Goal: Task Accomplishment & Management: Complete application form

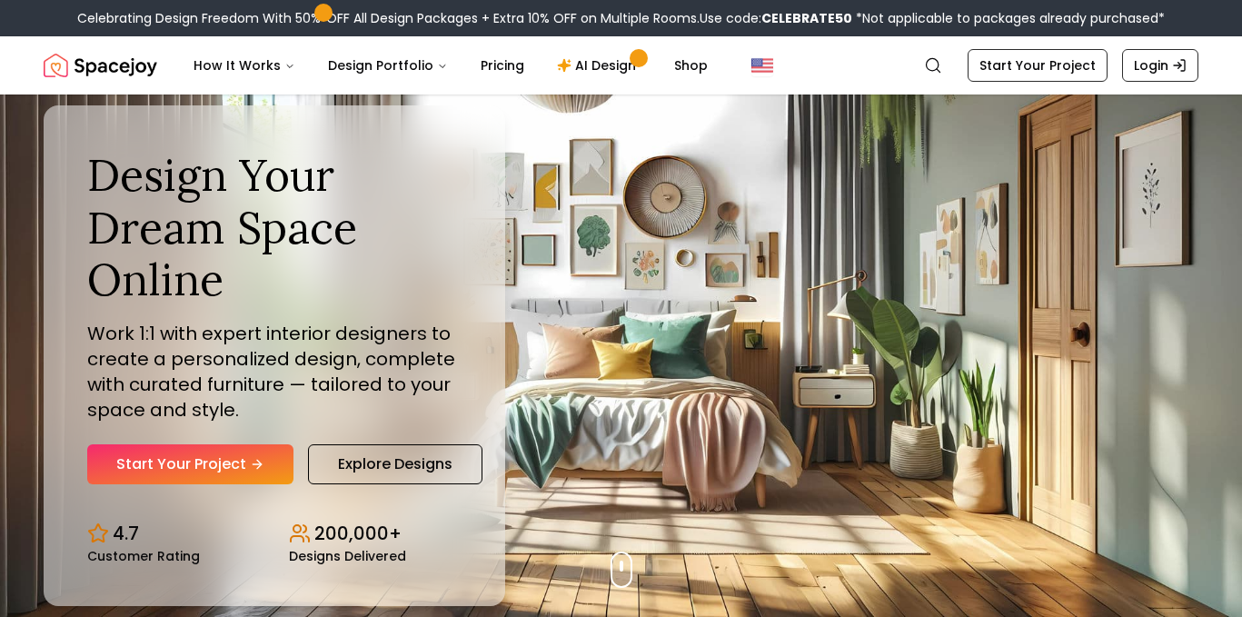
click at [205, 466] on link "Start Your Project" at bounding box center [190, 464] width 206 height 40
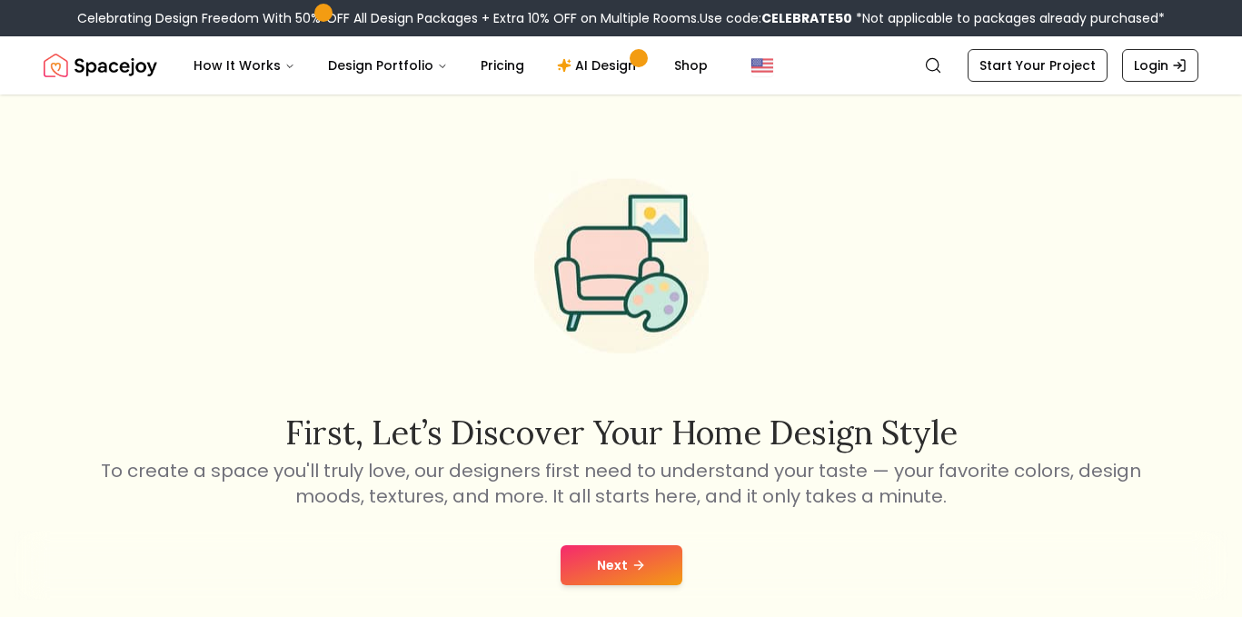
click at [593, 568] on button "Next" at bounding box center [622, 565] width 122 height 40
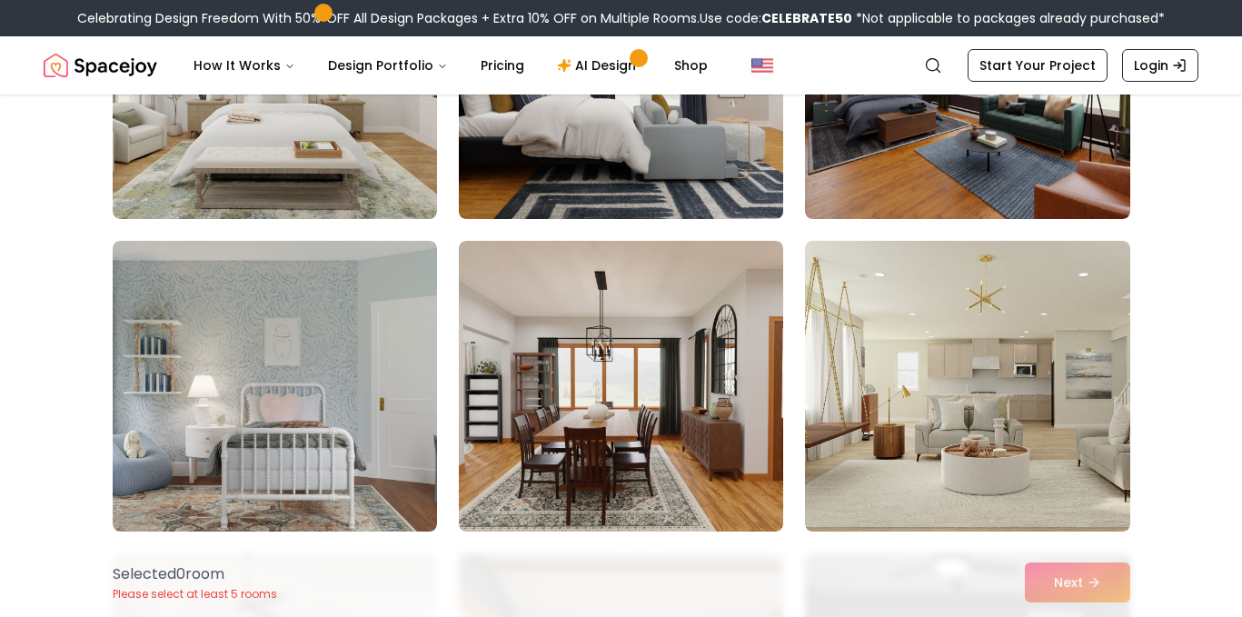
scroll to position [322, 0]
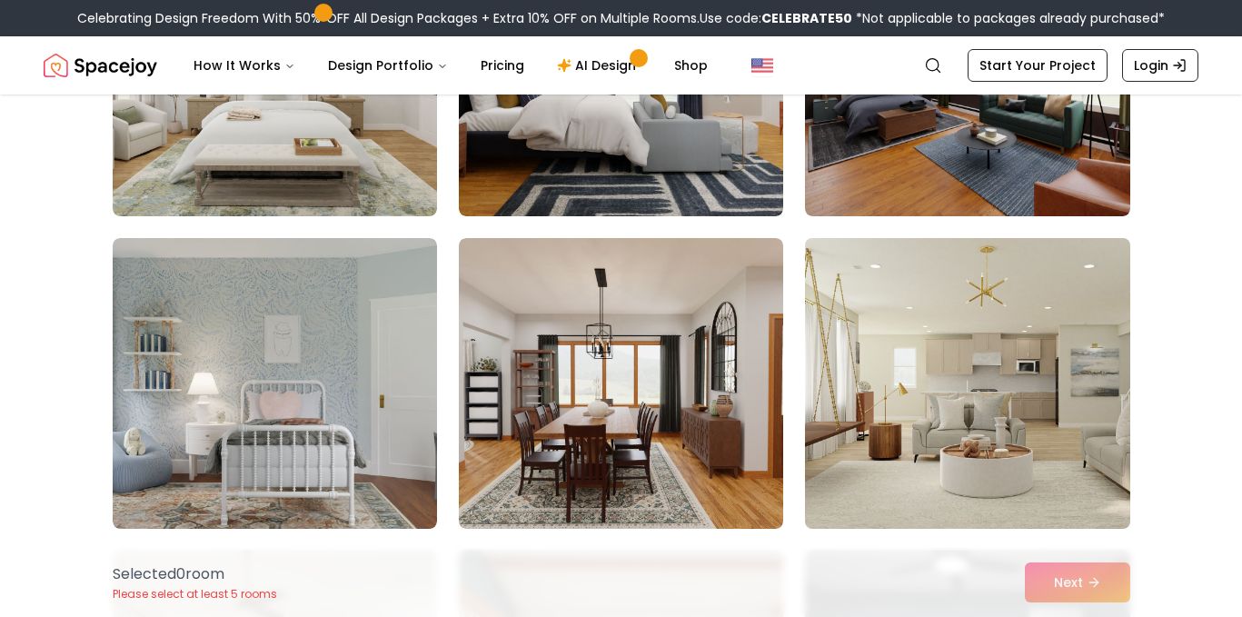
click at [898, 346] on img at bounding box center [967, 383] width 341 height 305
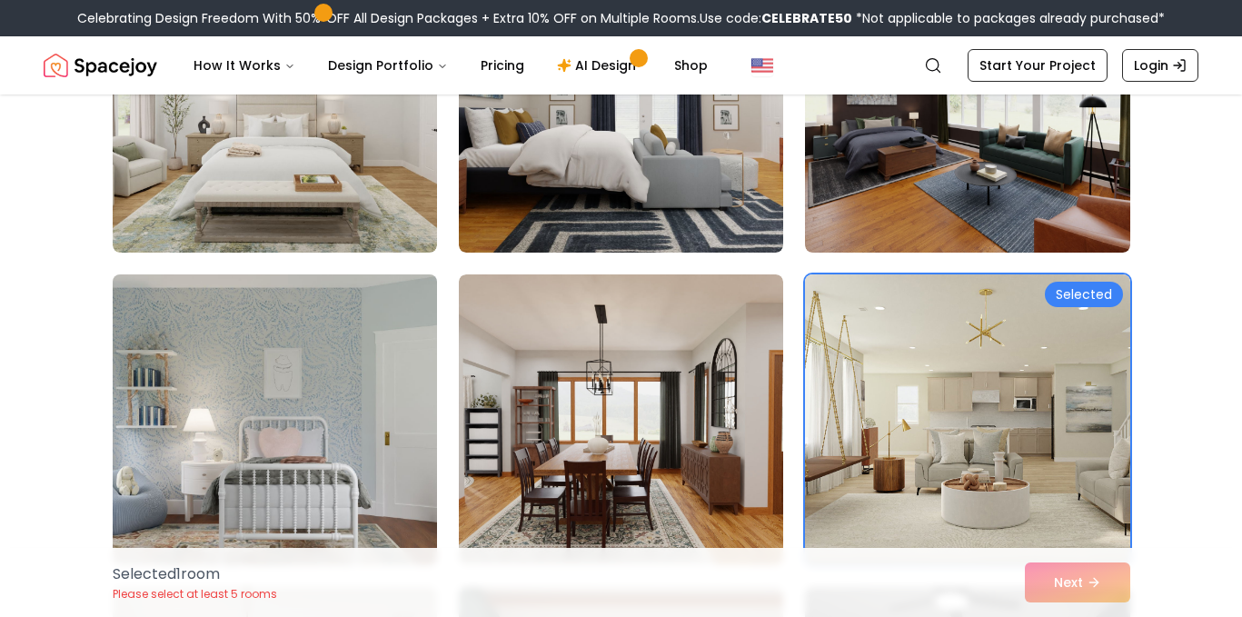
scroll to position [274, 0]
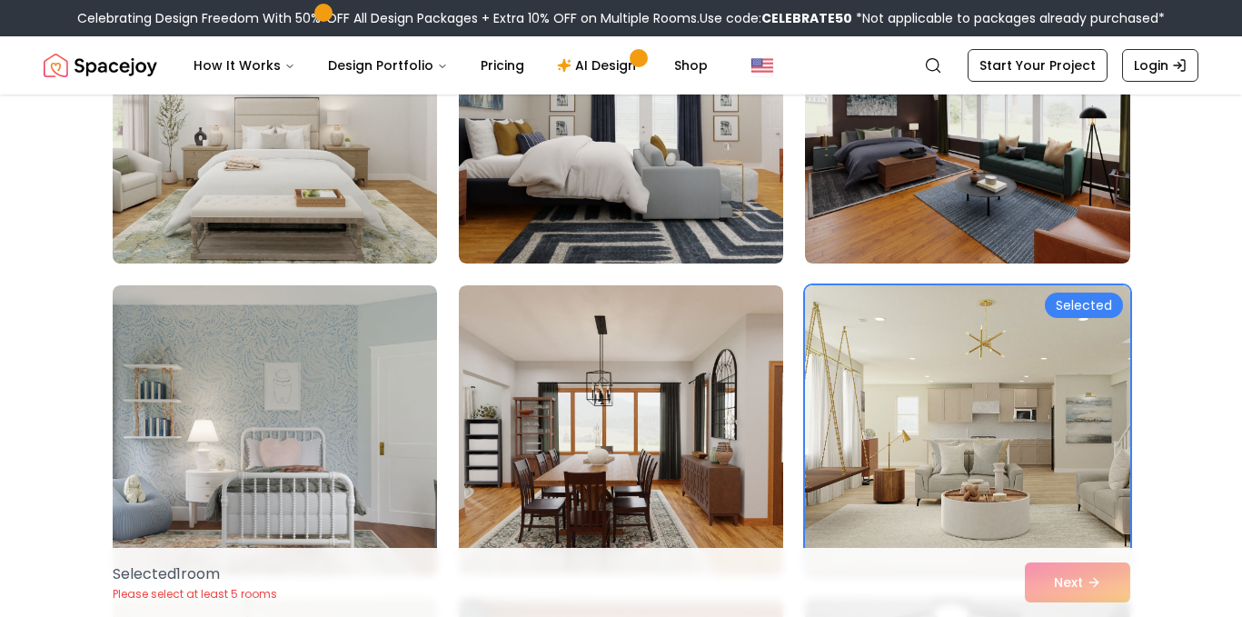
click at [392, 216] on img at bounding box center [275, 117] width 341 height 305
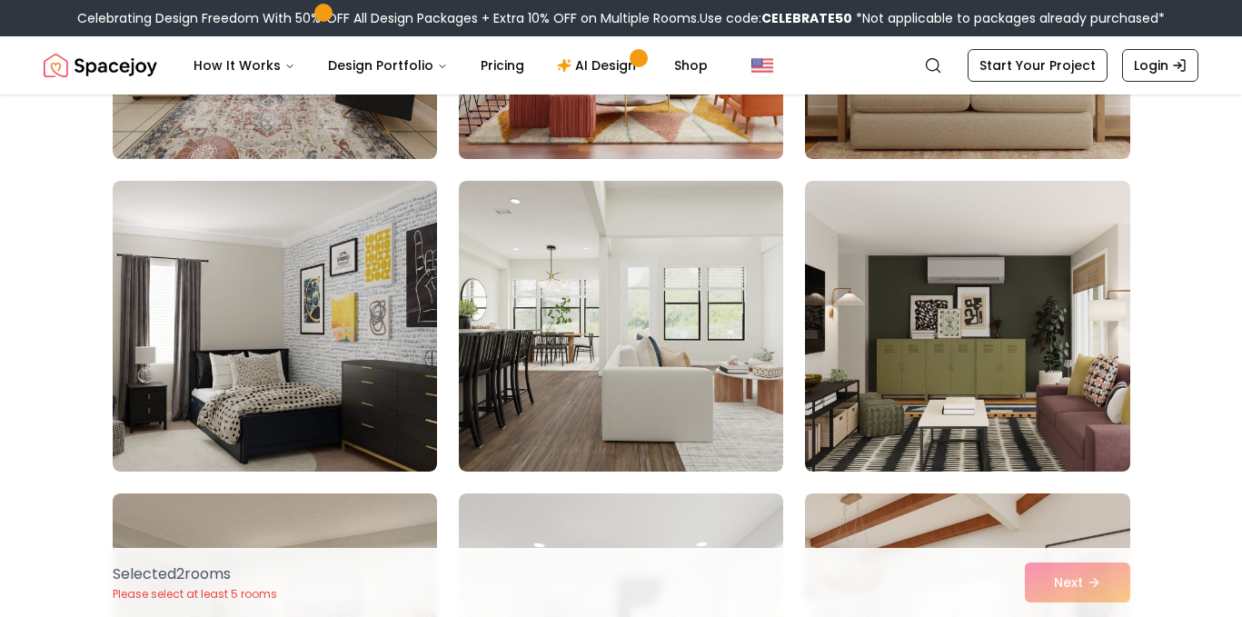
scroll to position [1944, 0]
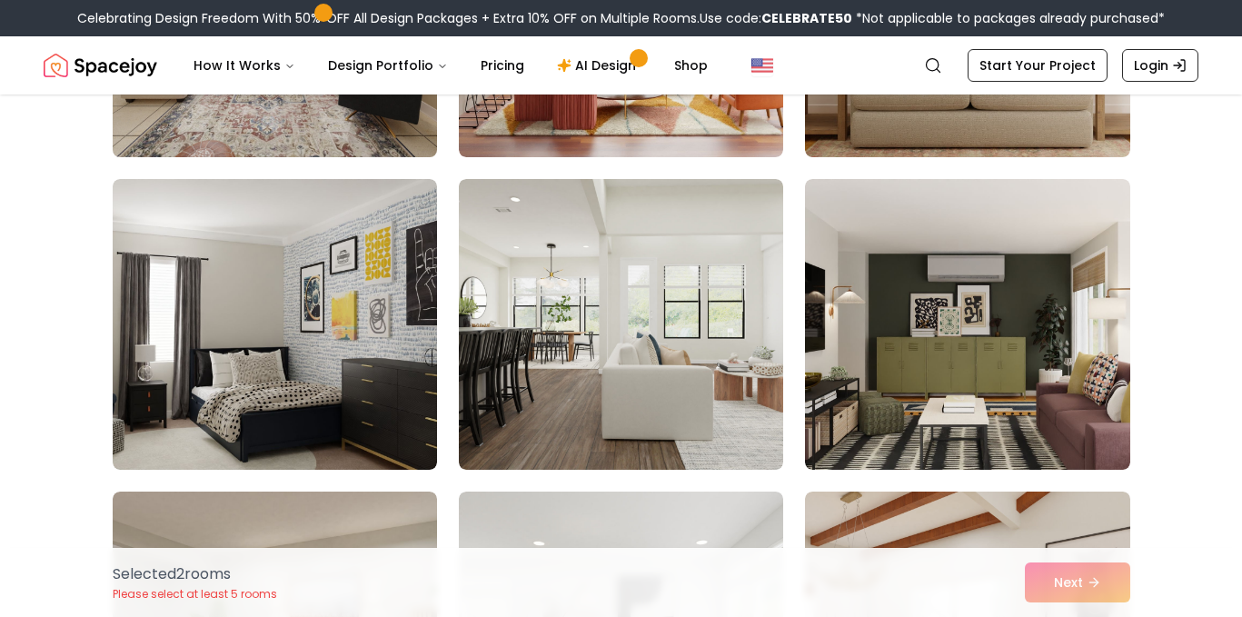
click at [323, 142] on img at bounding box center [275, 11] width 341 height 305
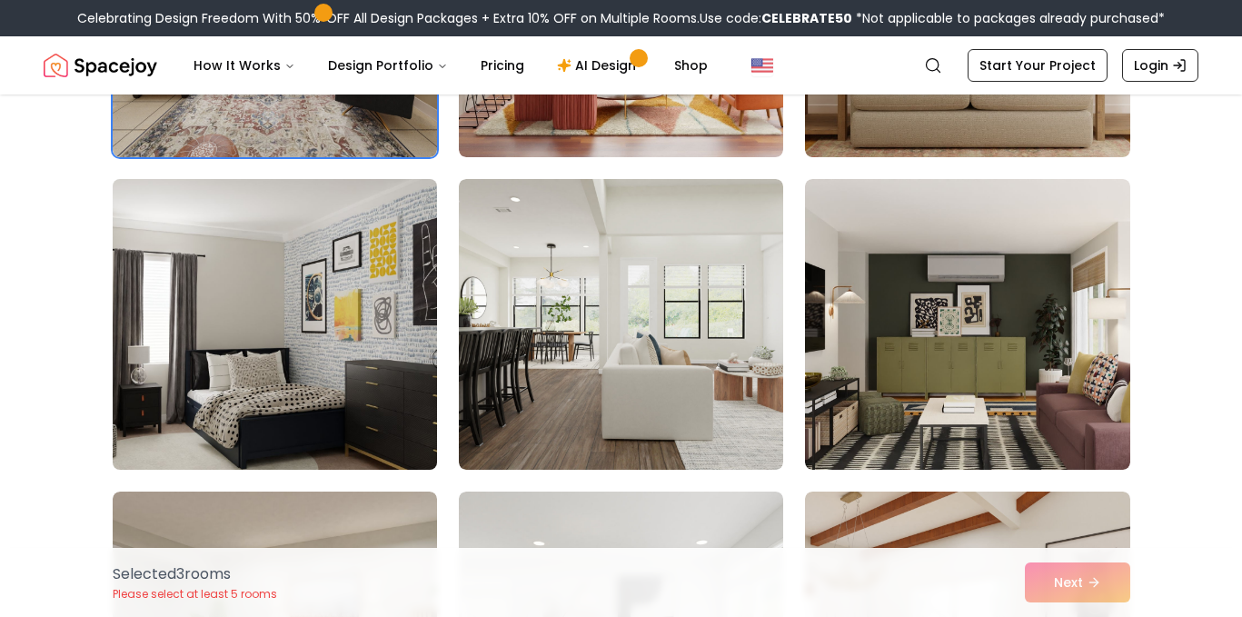
click at [259, 349] on img at bounding box center [275, 324] width 341 height 305
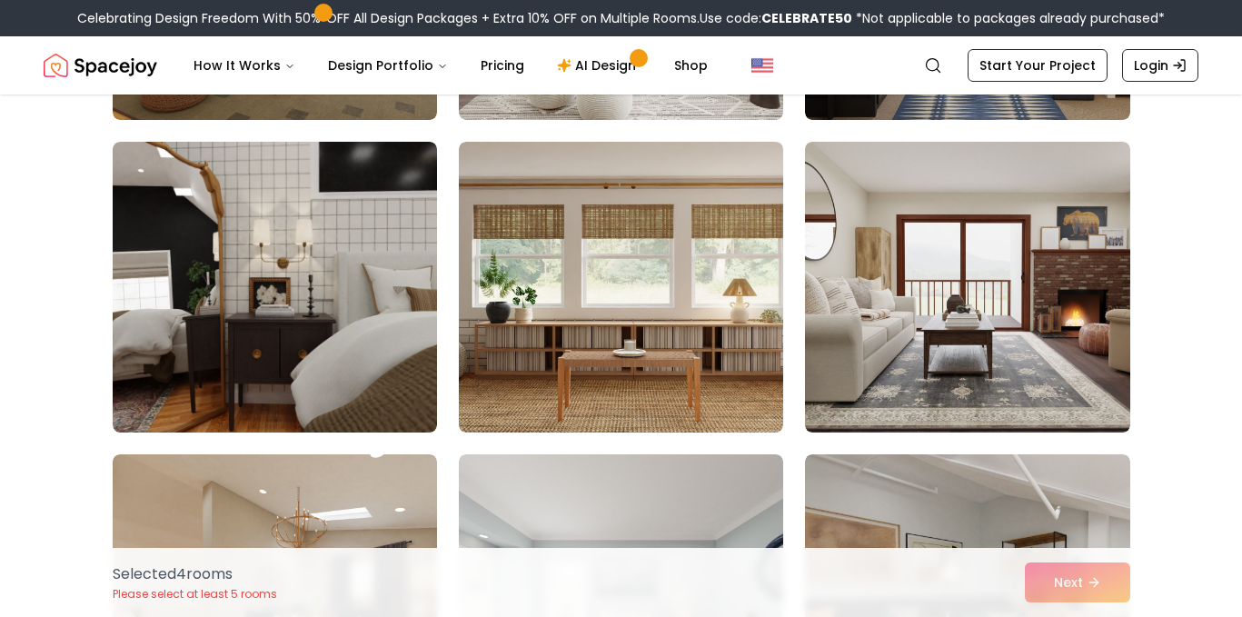
scroll to position [3247, 0]
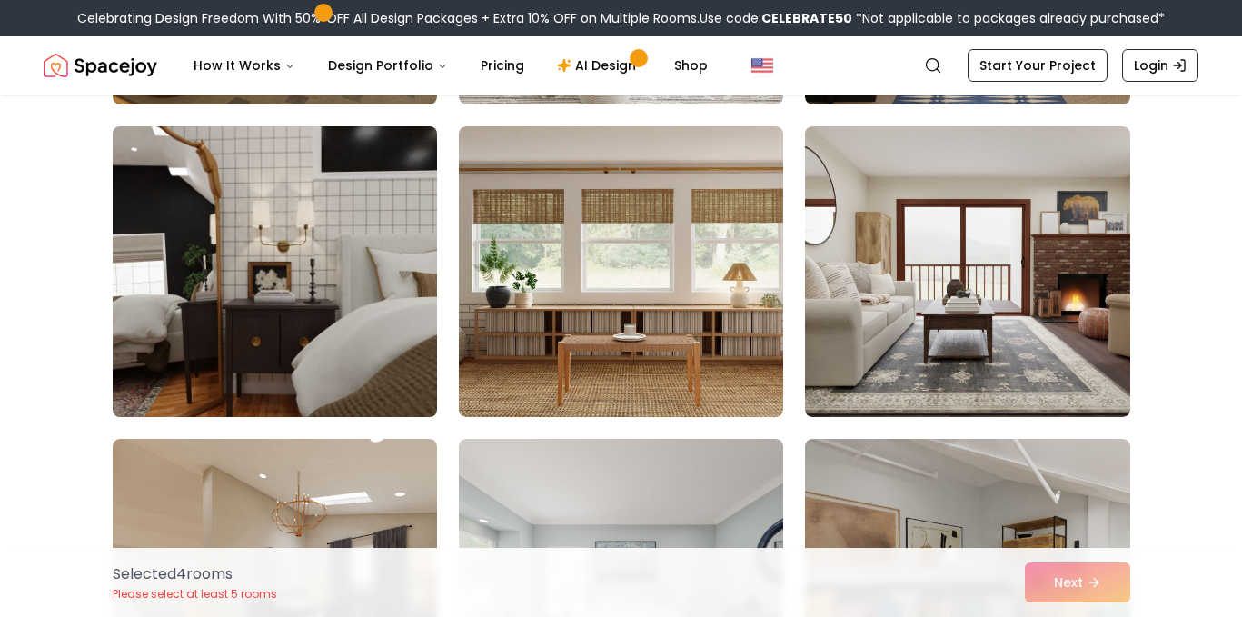
click at [376, 332] on img at bounding box center [275, 271] width 341 height 305
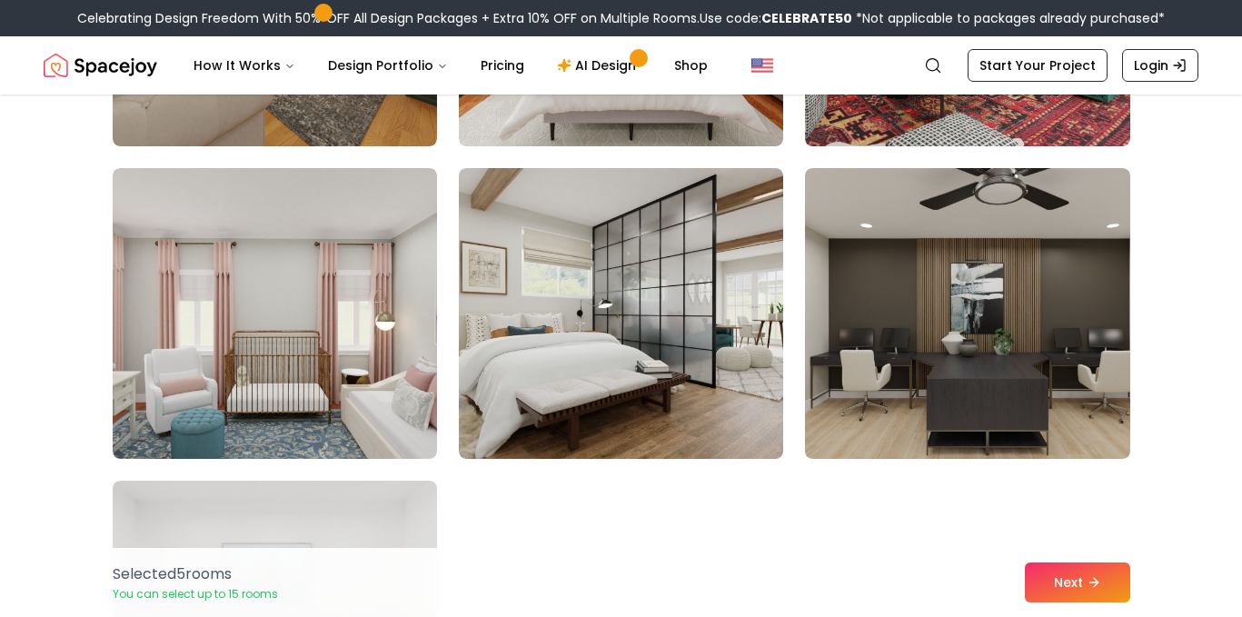
scroll to position [3839, 0]
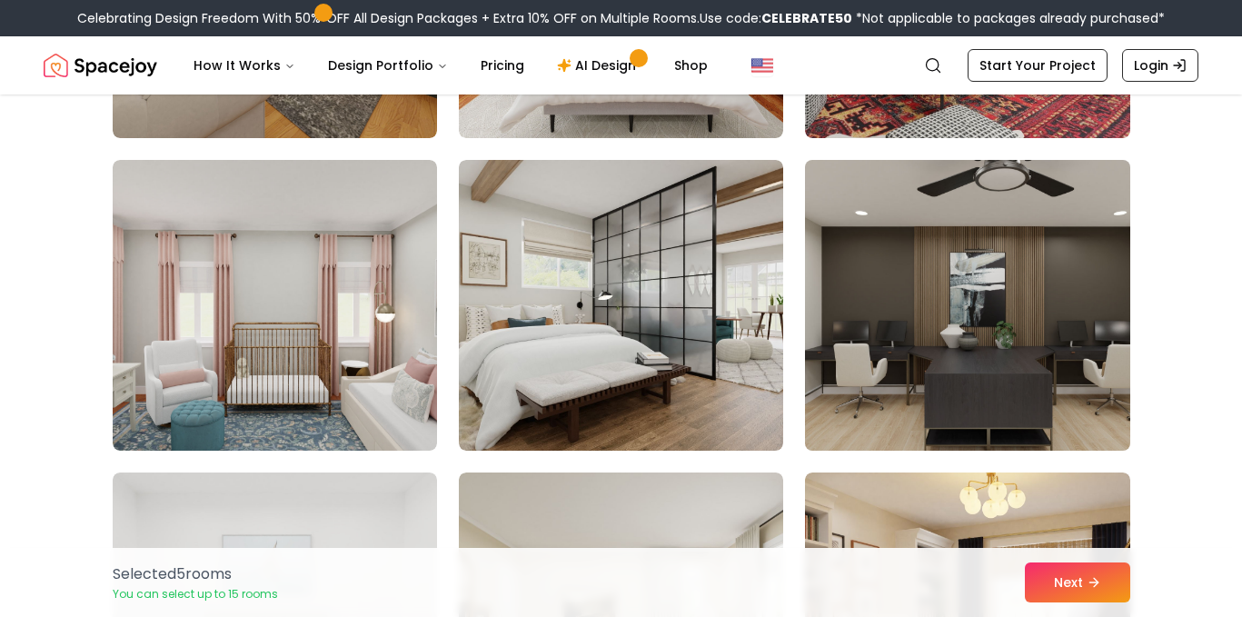
click at [1003, 290] on img at bounding box center [967, 305] width 341 height 305
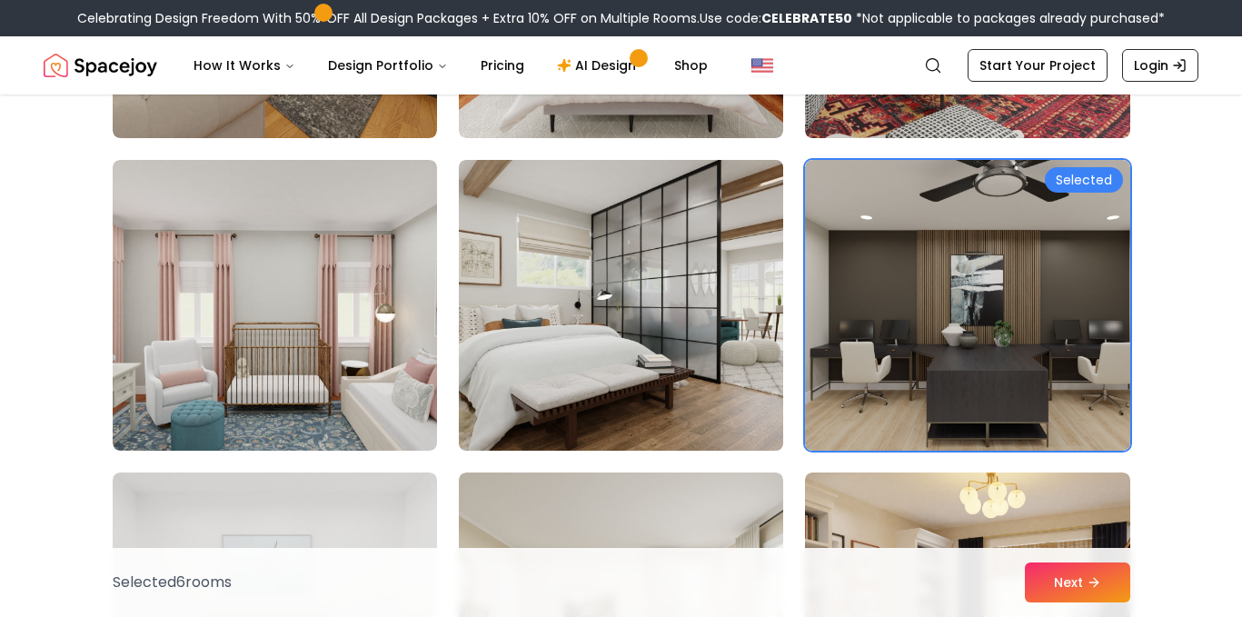
click at [655, 298] on img at bounding box center [621, 305] width 341 height 305
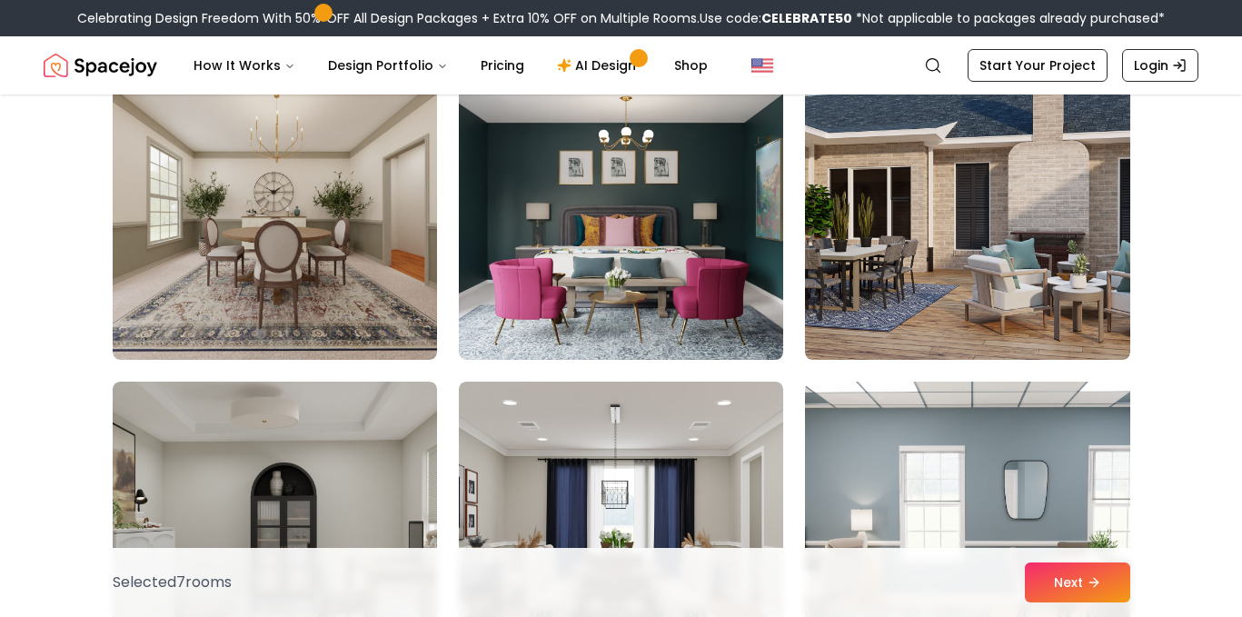
scroll to position [4567, 0]
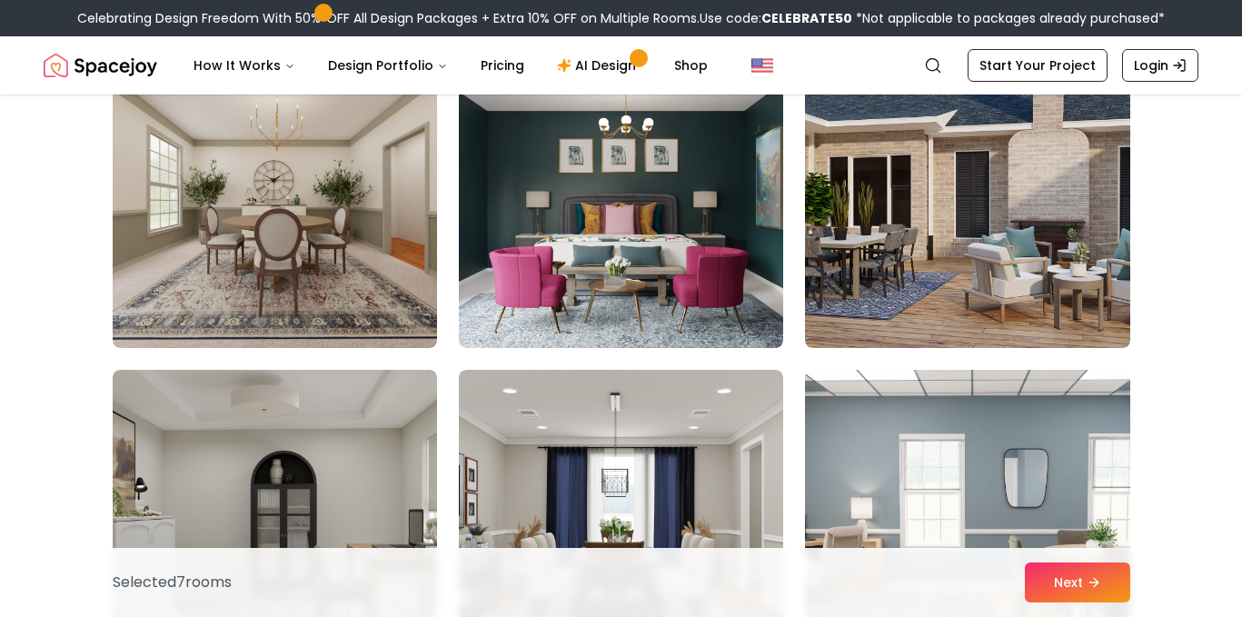
click at [655, 297] on img at bounding box center [621, 202] width 324 height 291
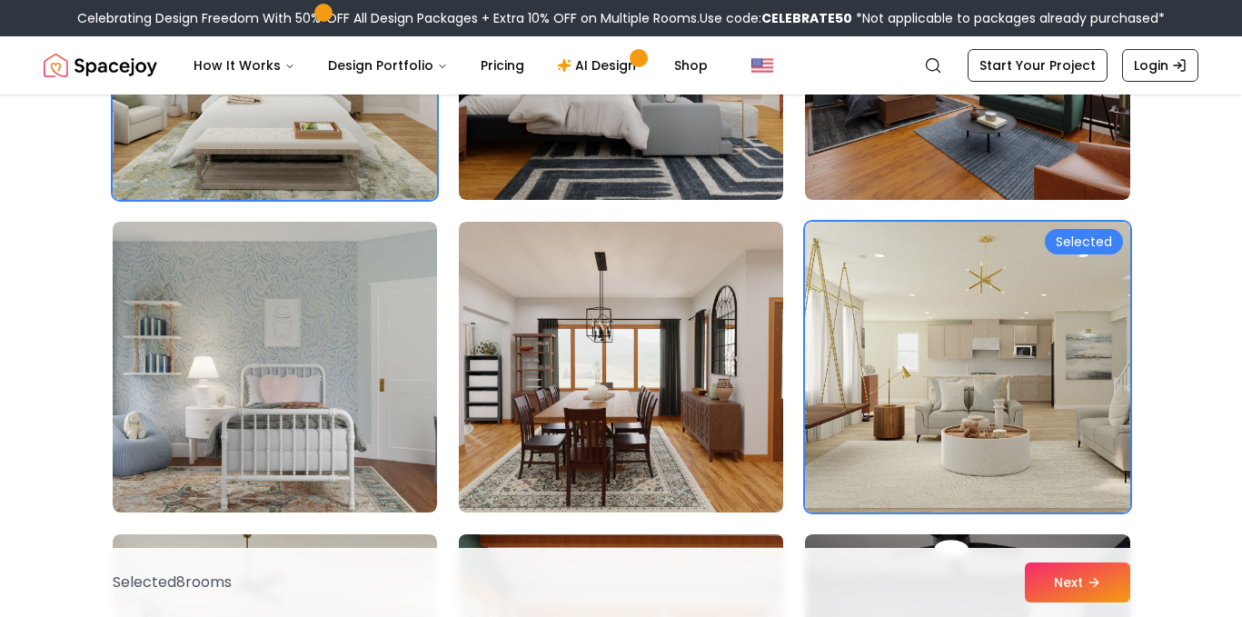
scroll to position [0, 0]
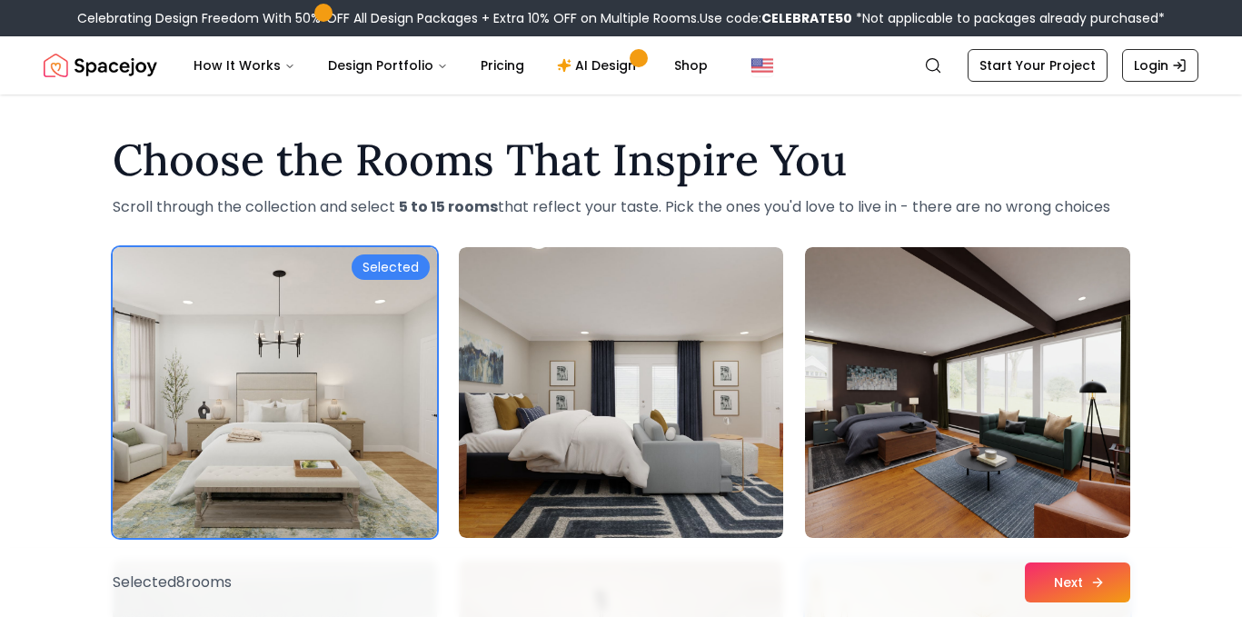
click at [1065, 586] on button "Next" at bounding box center [1077, 583] width 105 height 40
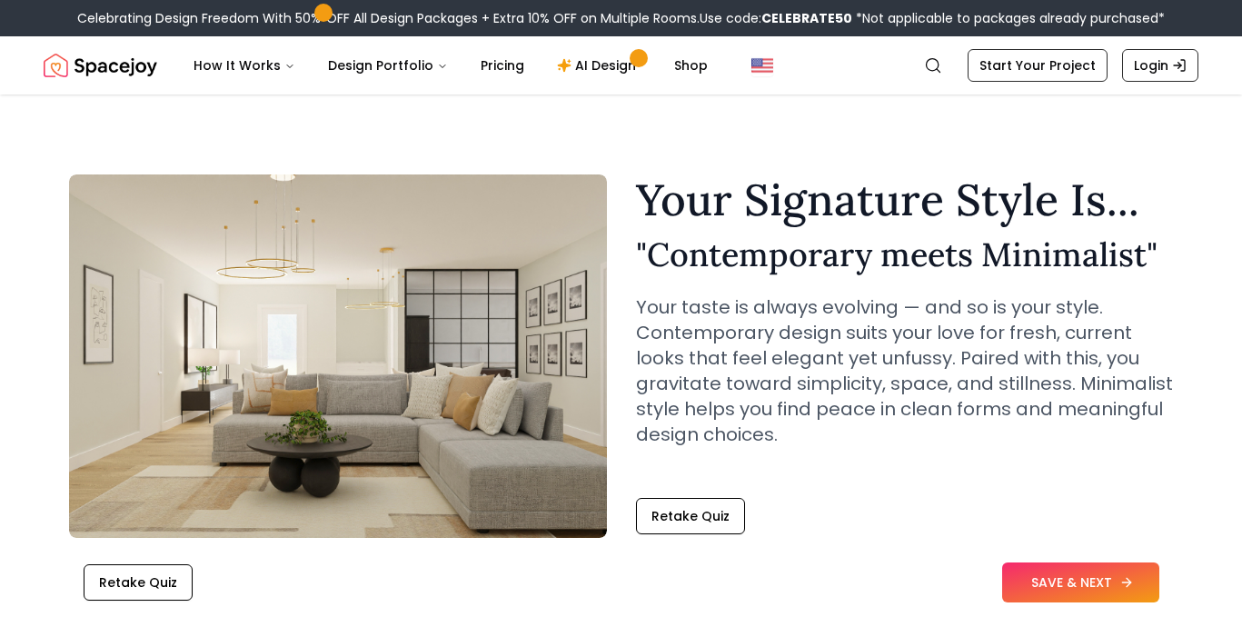
click at [1050, 588] on button "SAVE & NEXT" at bounding box center [1080, 583] width 157 height 40
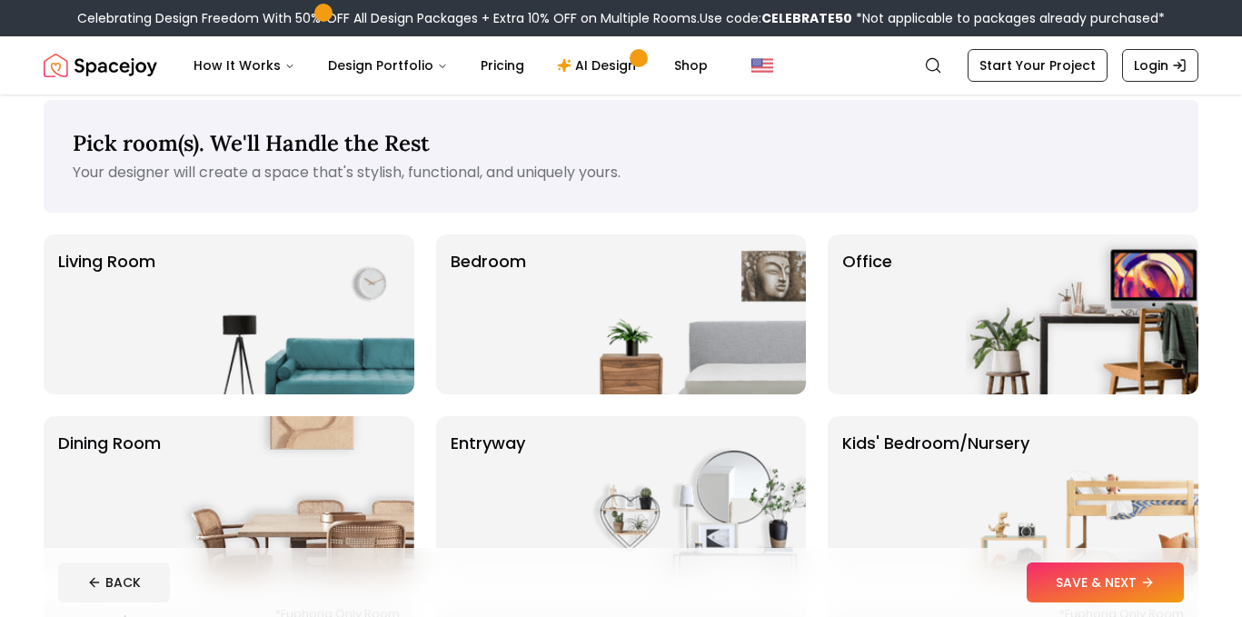
scroll to position [18, 0]
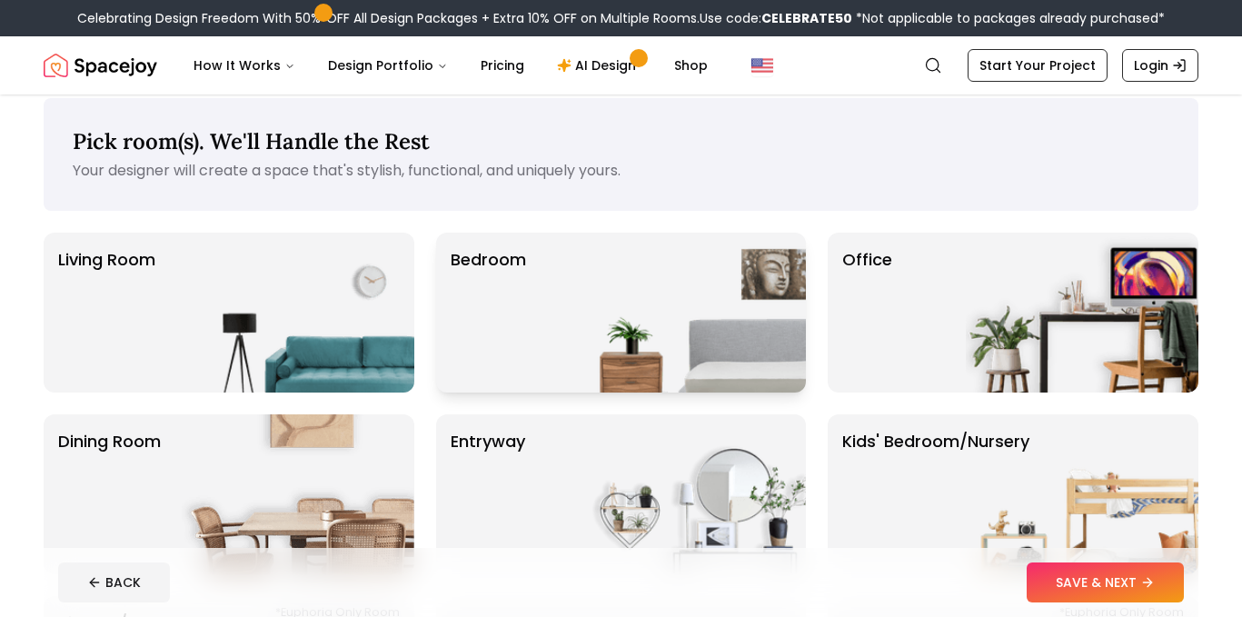
click at [687, 325] on img at bounding box center [689, 313] width 233 height 160
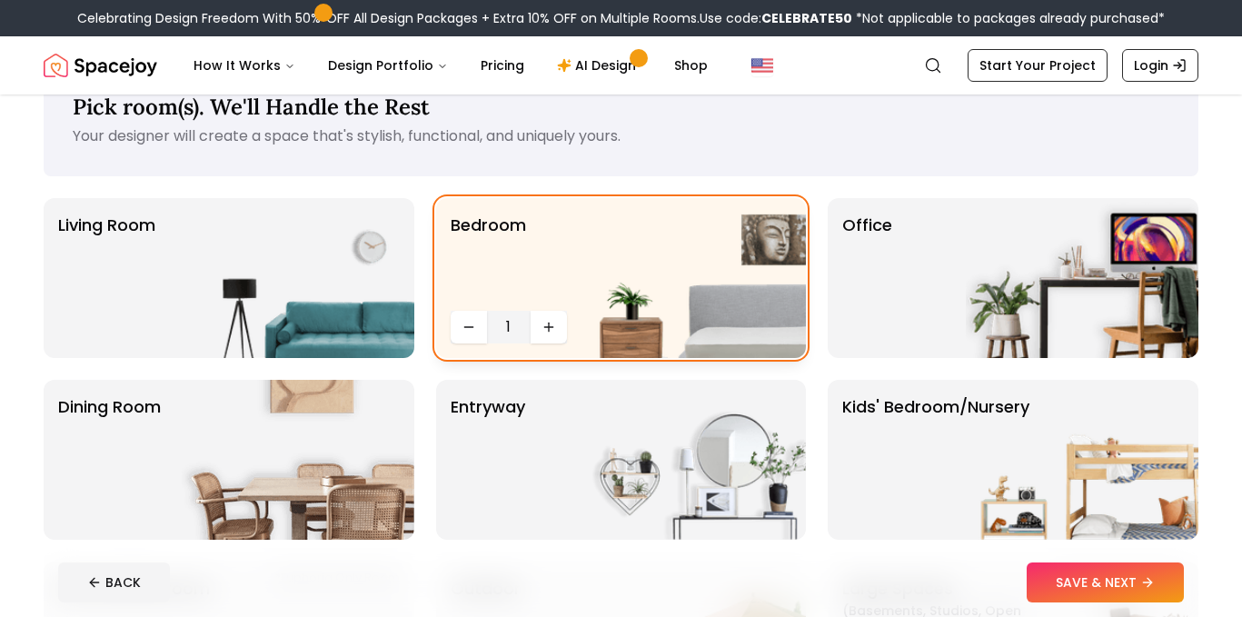
scroll to position [60, 0]
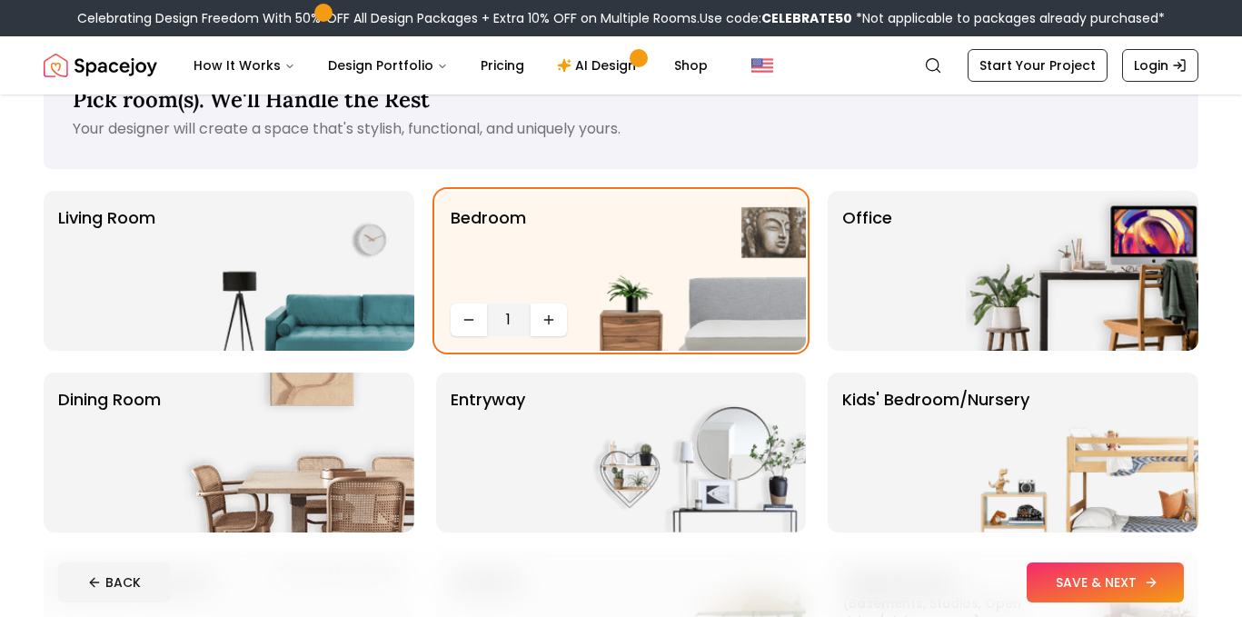
click at [1052, 585] on button "SAVE & NEXT" at bounding box center [1105, 583] width 157 height 40
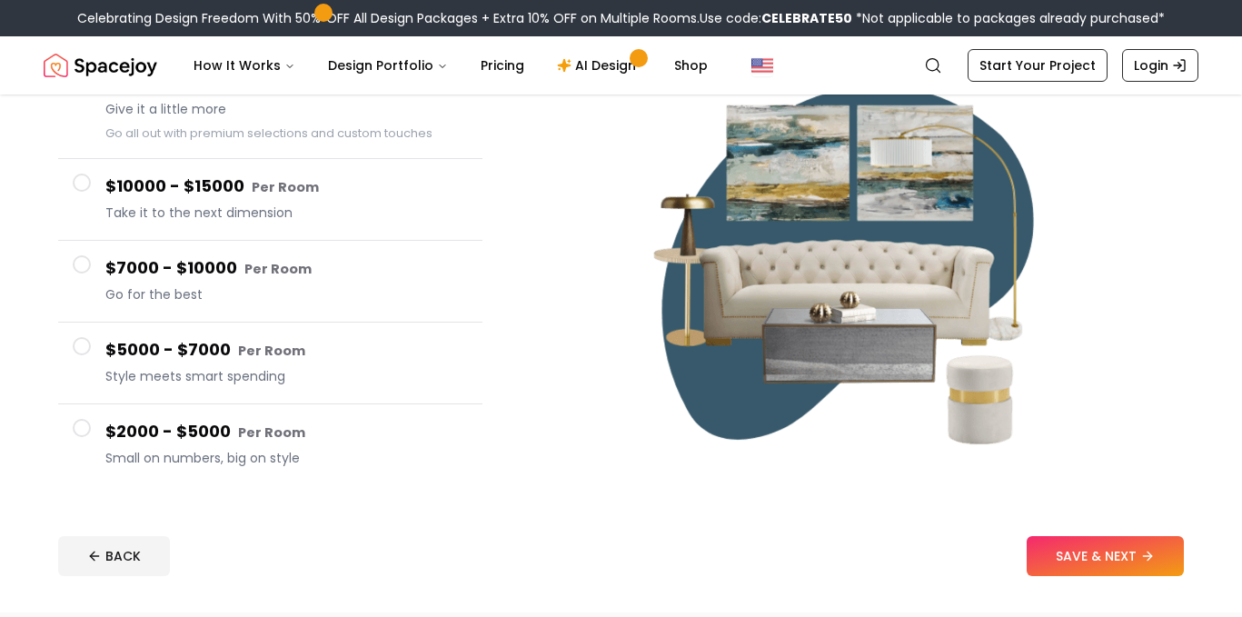
scroll to position [275, 0]
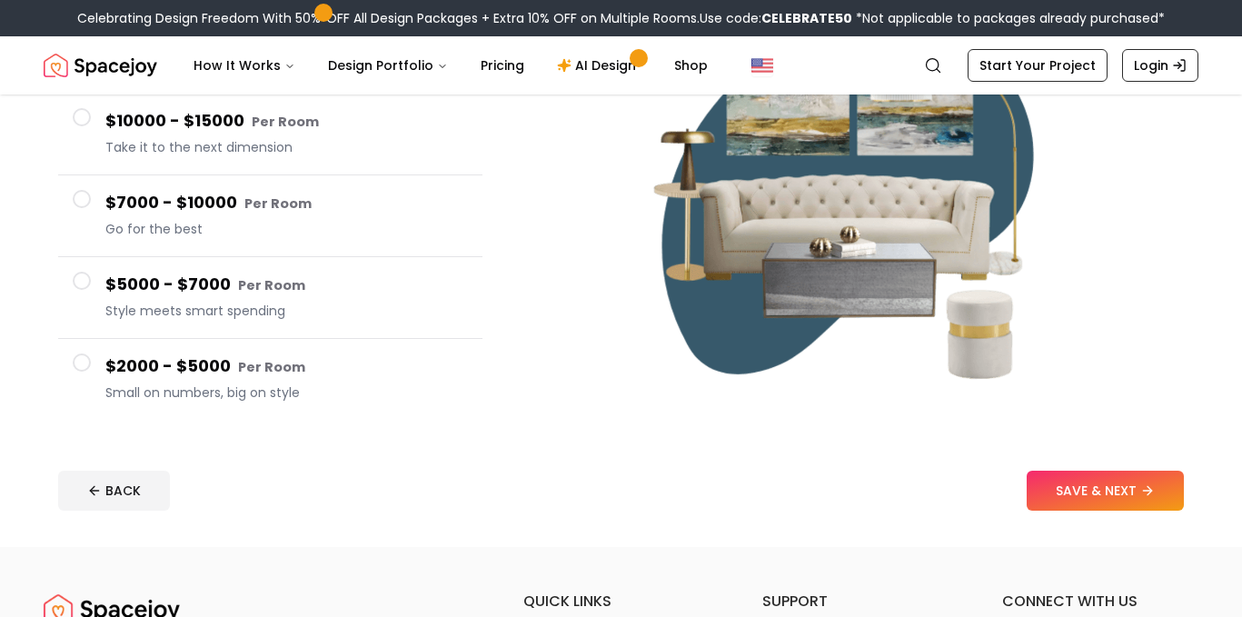
click at [76, 364] on span at bounding box center [82, 363] width 18 height 18
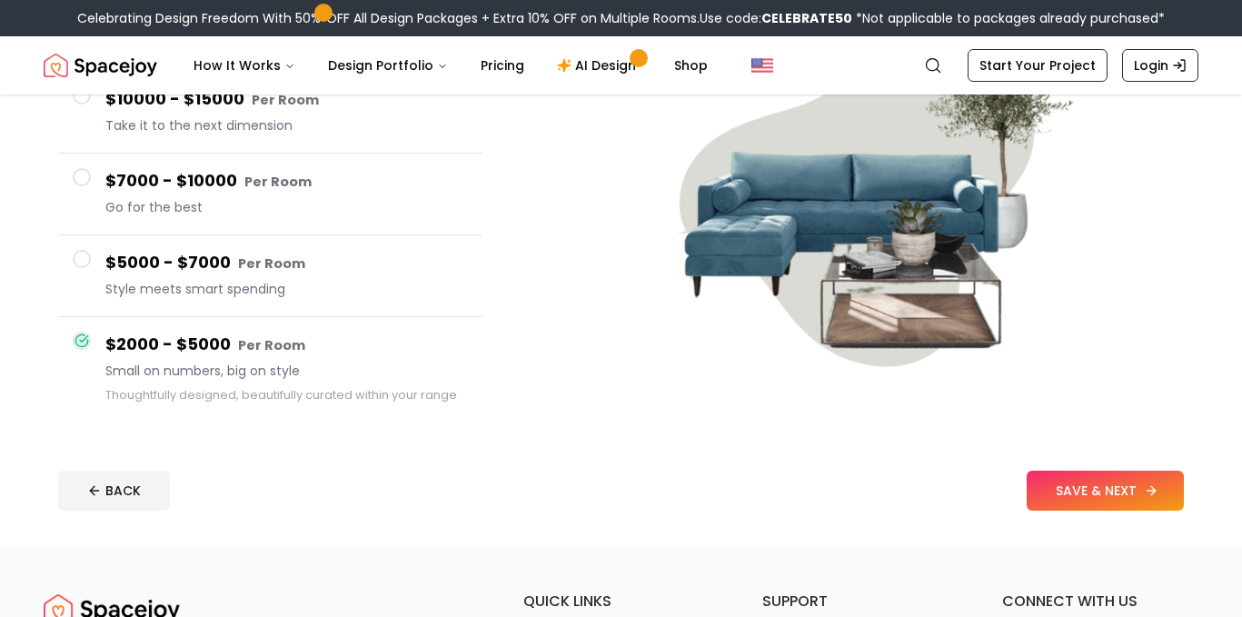
click at [1116, 493] on button "SAVE & NEXT" at bounding box center [1105, 491] width 157 height 40
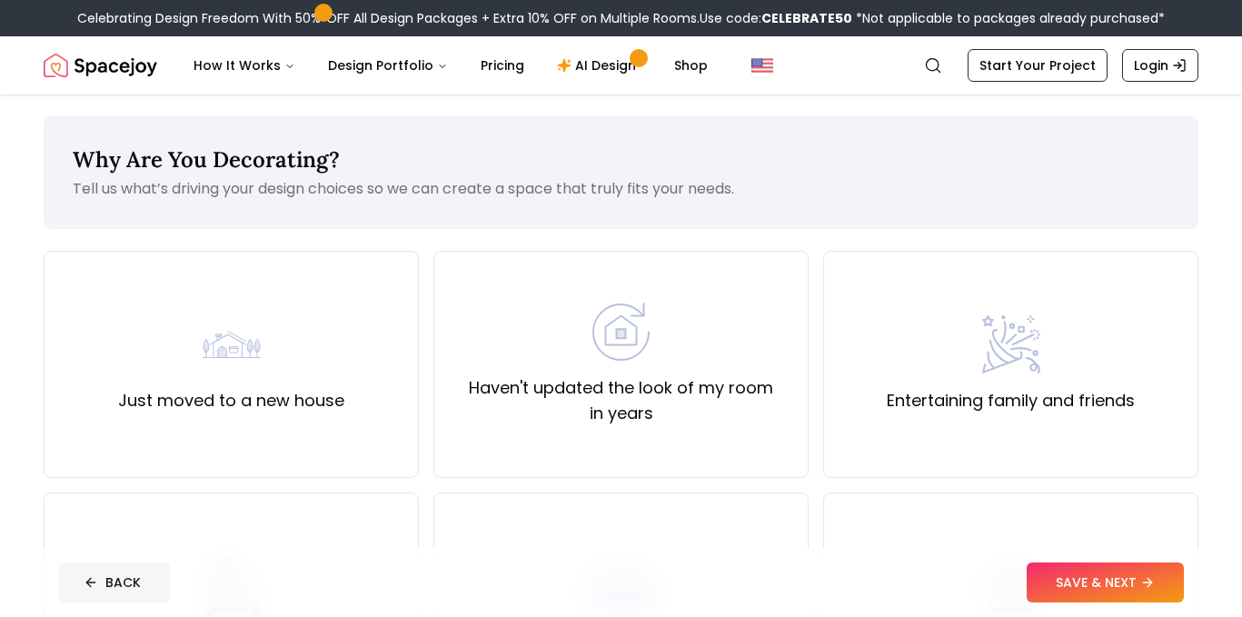
click at [129, 569] on button "BACK" at bounding box center [114, 583] width 112 height 40
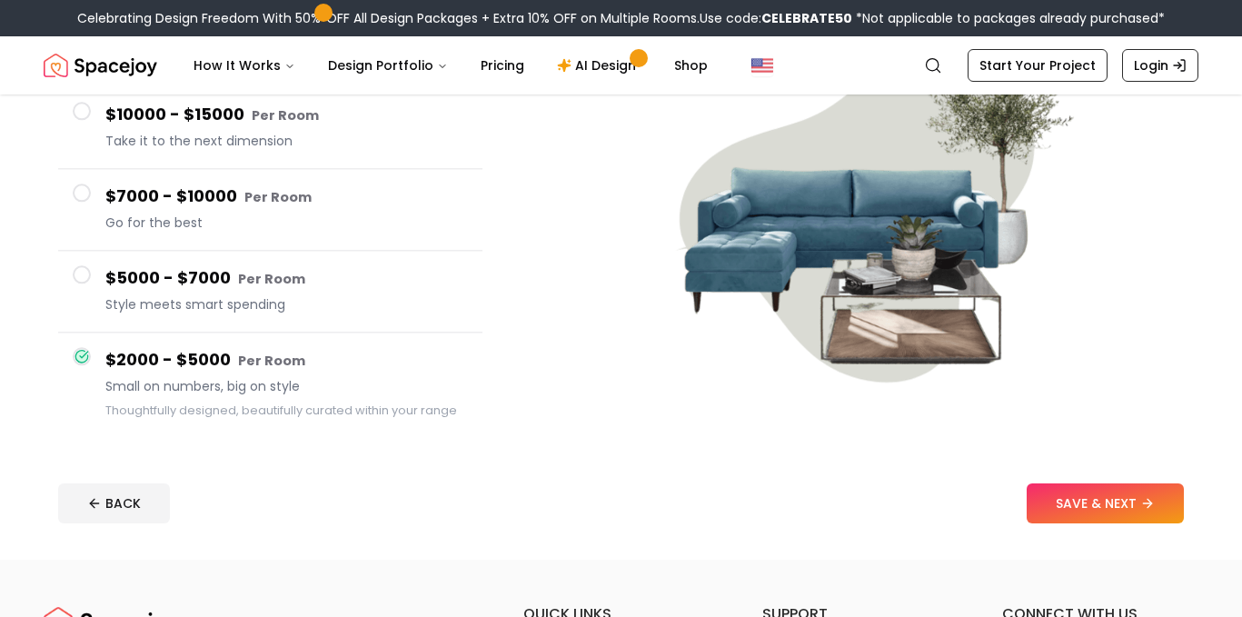
scroll to position [275, 0]
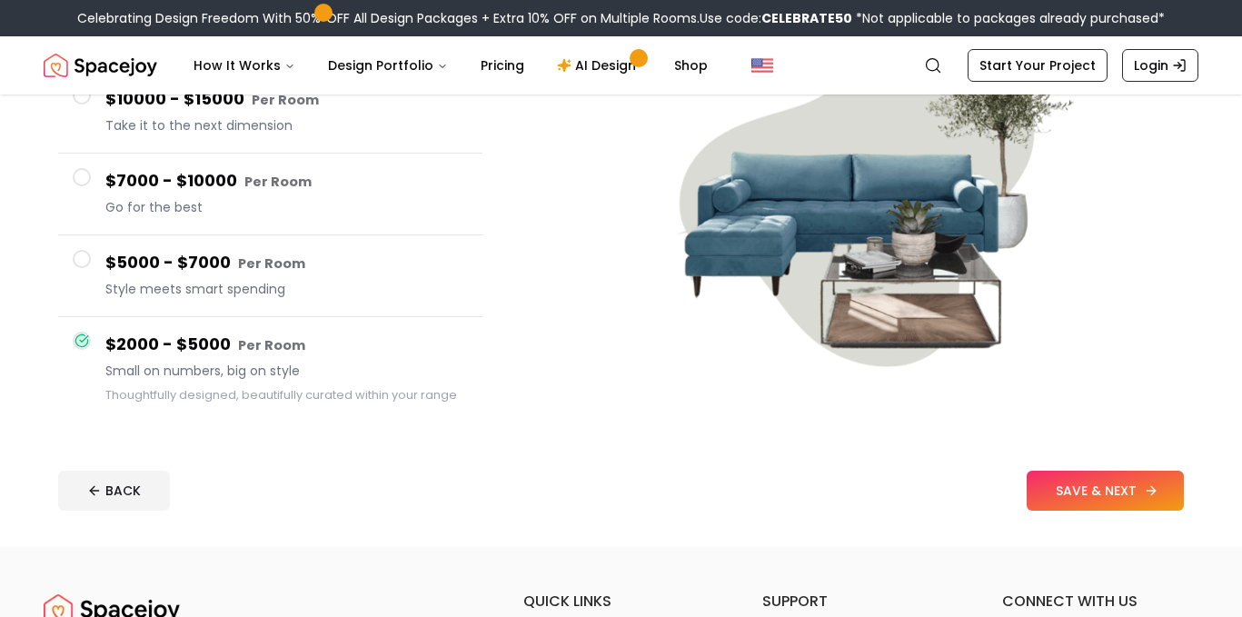
click at [1104, 503] on button "SAVE & NEXT" at bounding box center [1105, 491] width 157 height 40
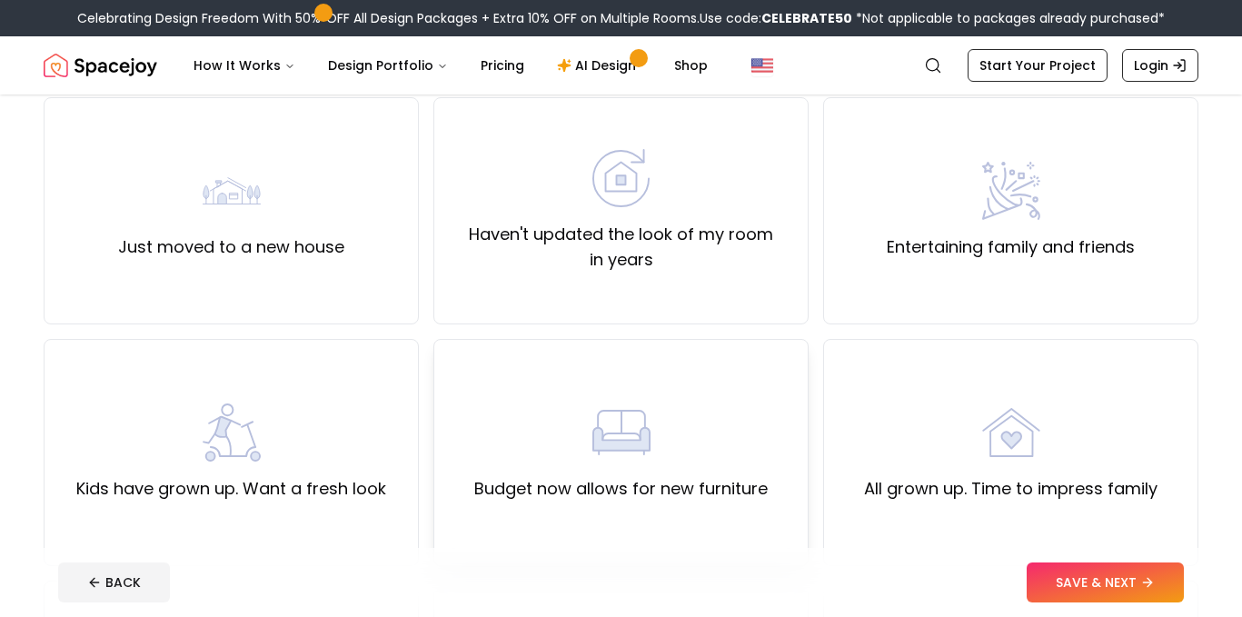
scroll to position [161, 0]
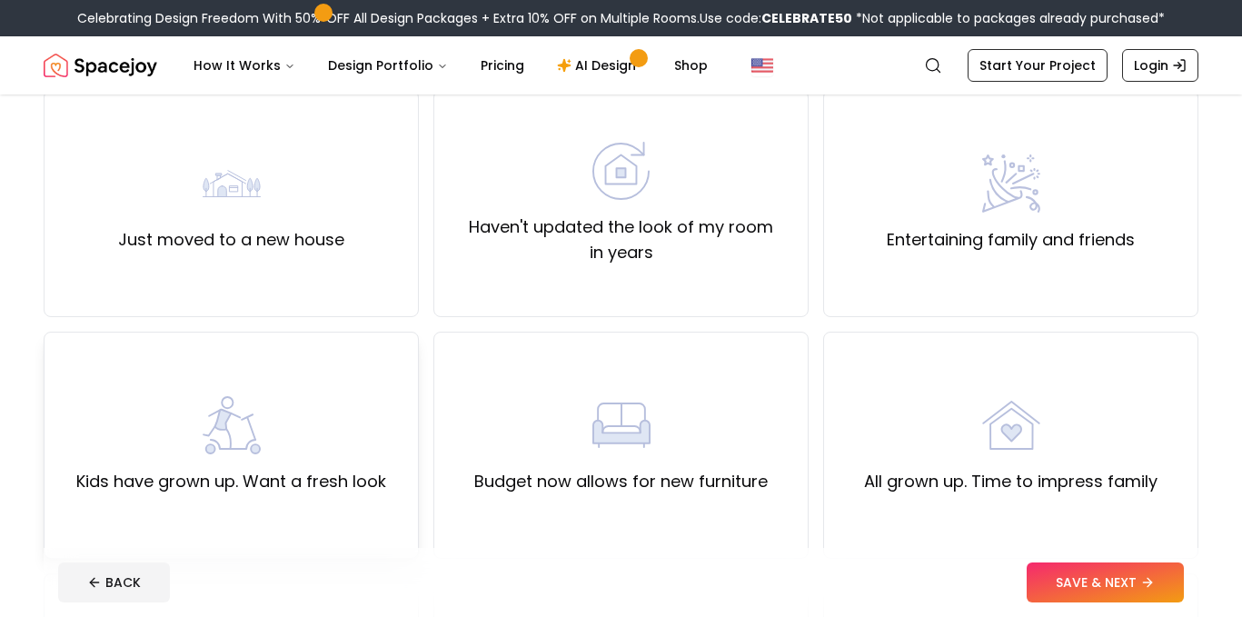
click at [353, 456] on div "Kids have grown up. Want a fresh look" at bounding box center [231, 445] width 310 height 98
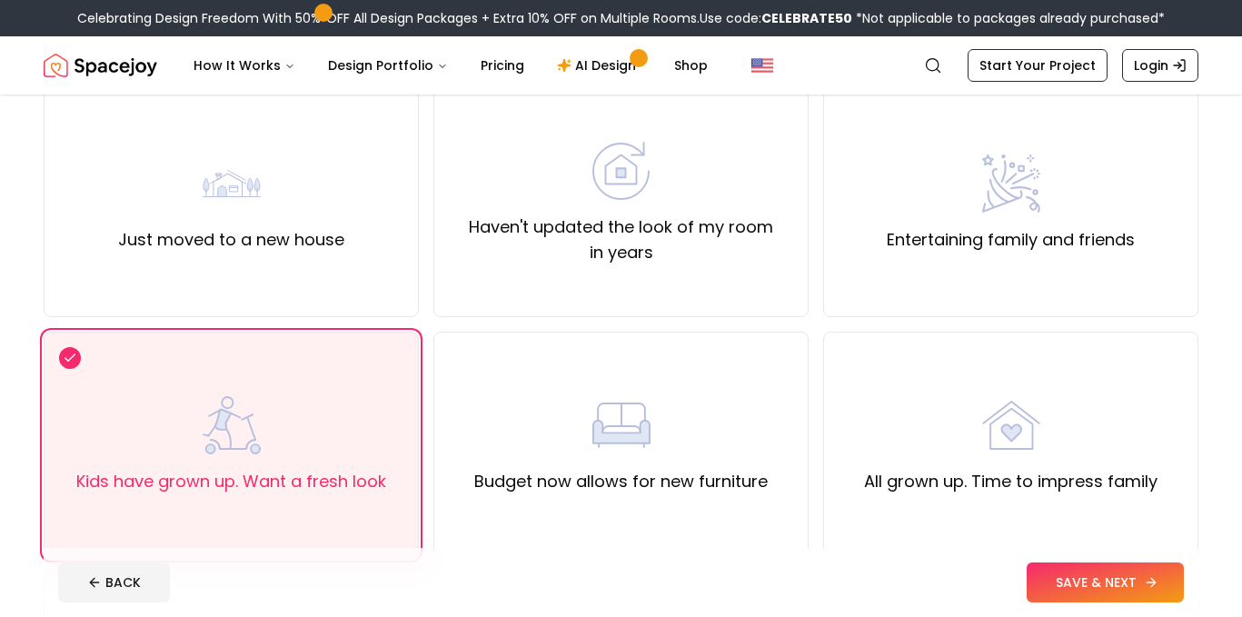
click at [1071, 578] on button "SAVE & NEXT" at bounding box center [1105, 583] width 157 height 40
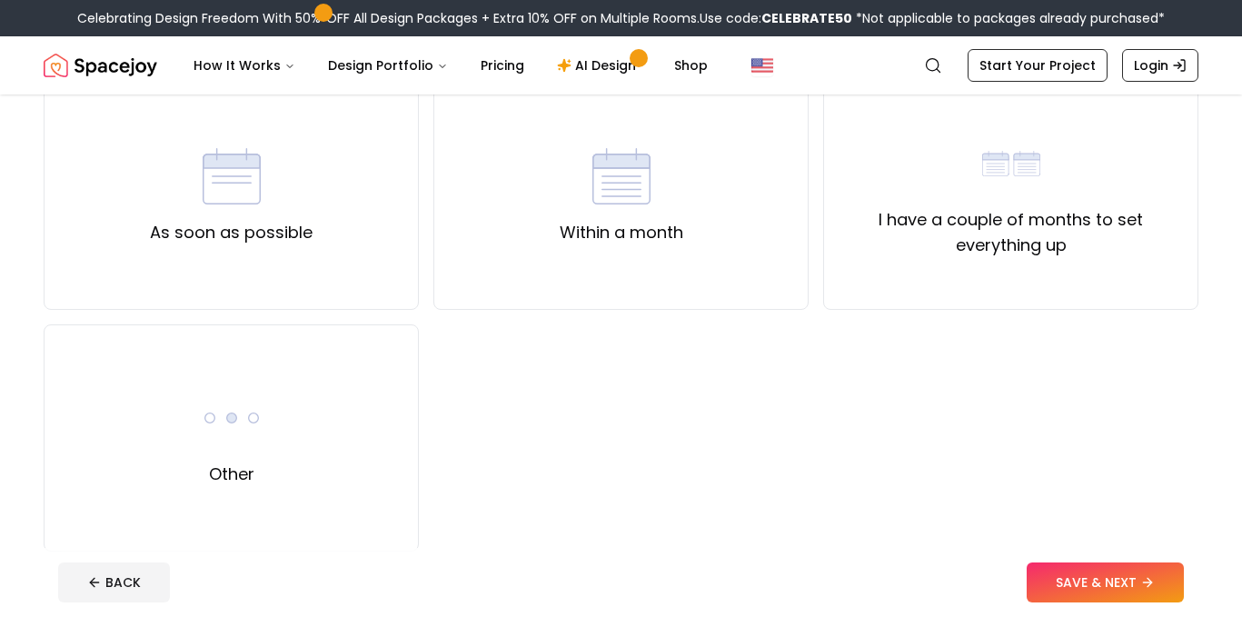
scroll to position [232, 0]
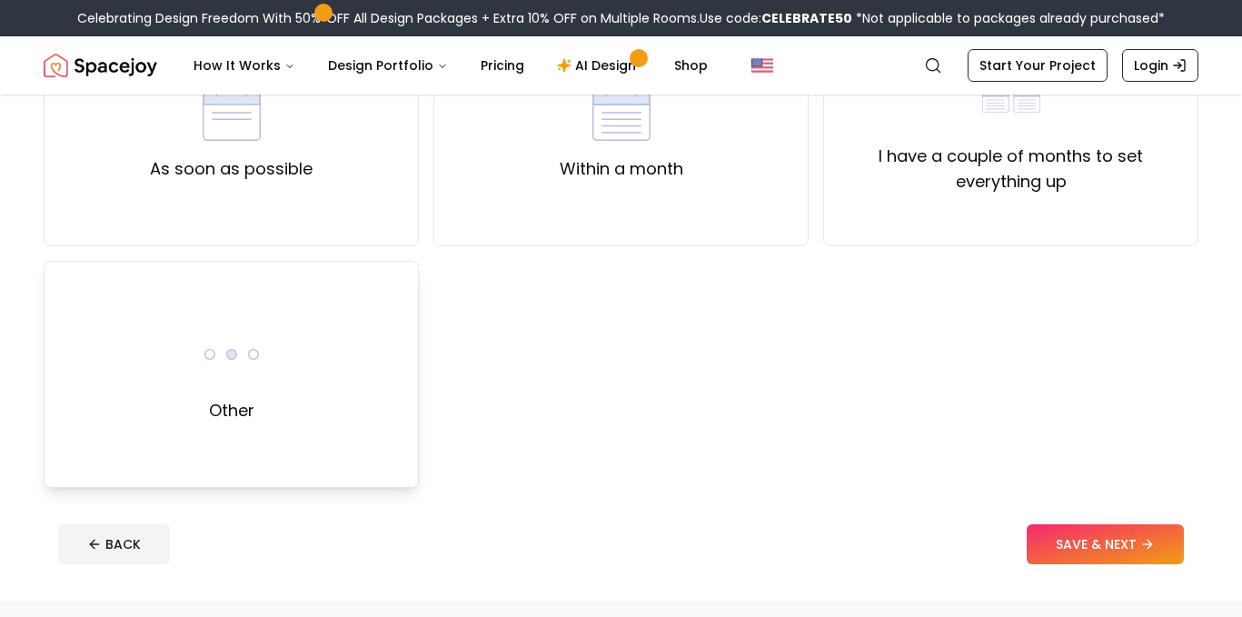
click at [302, 323] on div "Other" at bounding box center [231, 374] width 375 height 227
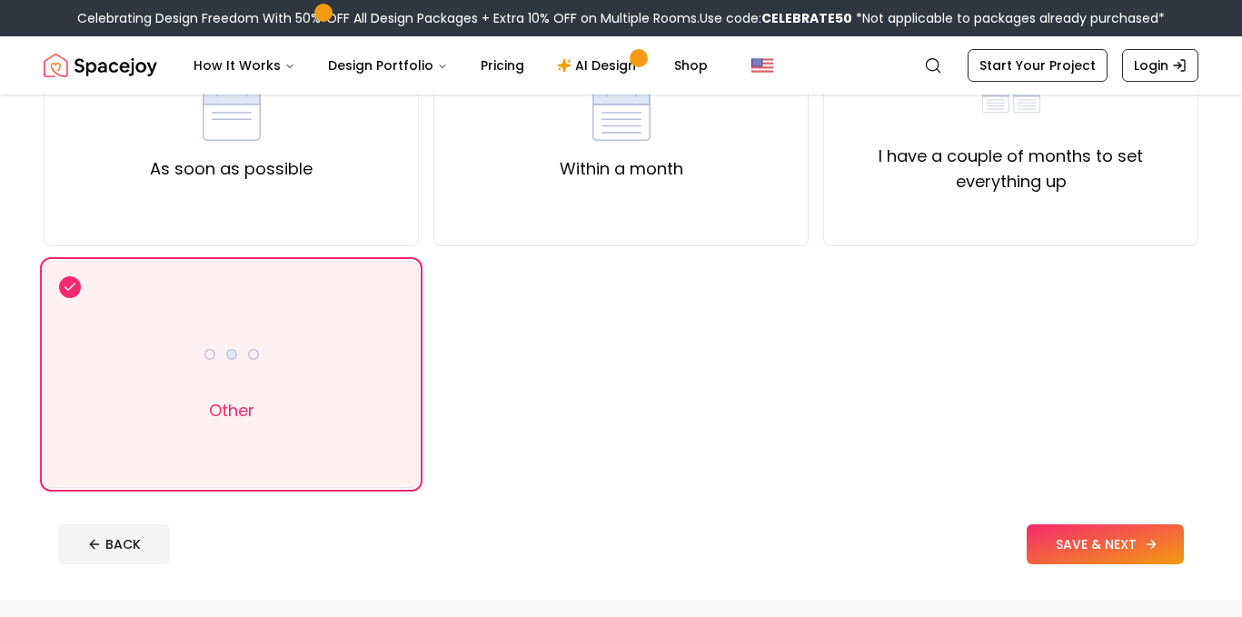
click at [1079, 547] on button "SAVE & NEXT" at bounding box center [1105, 544] width 157 height 40
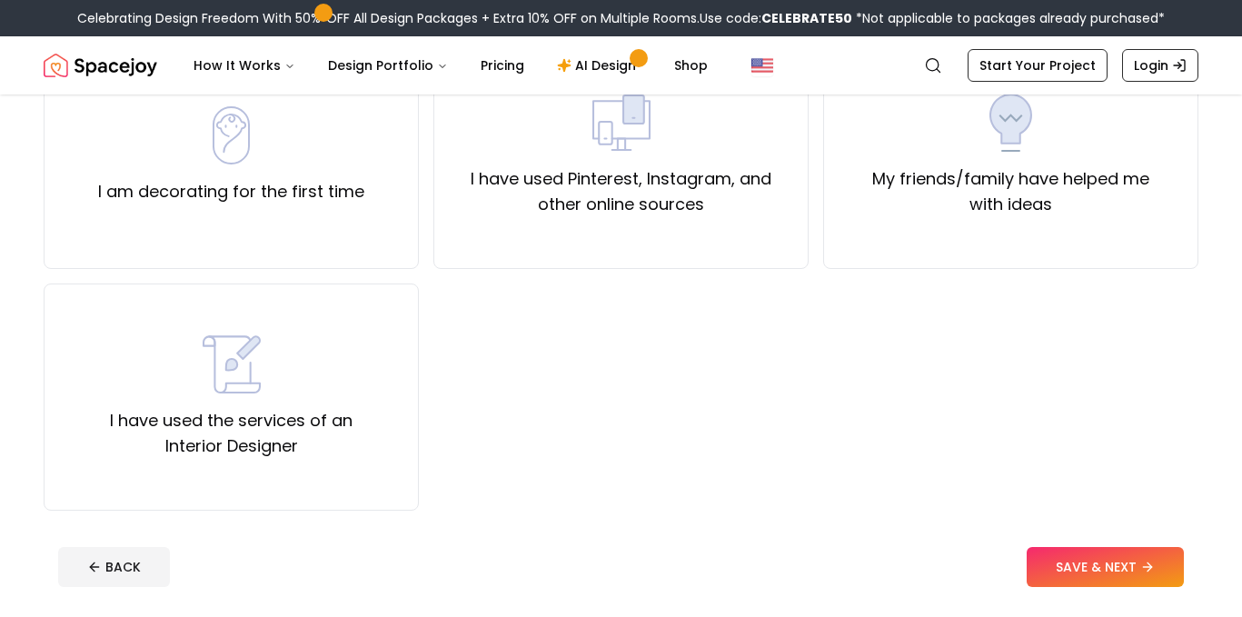
scroll to position [214, 0]
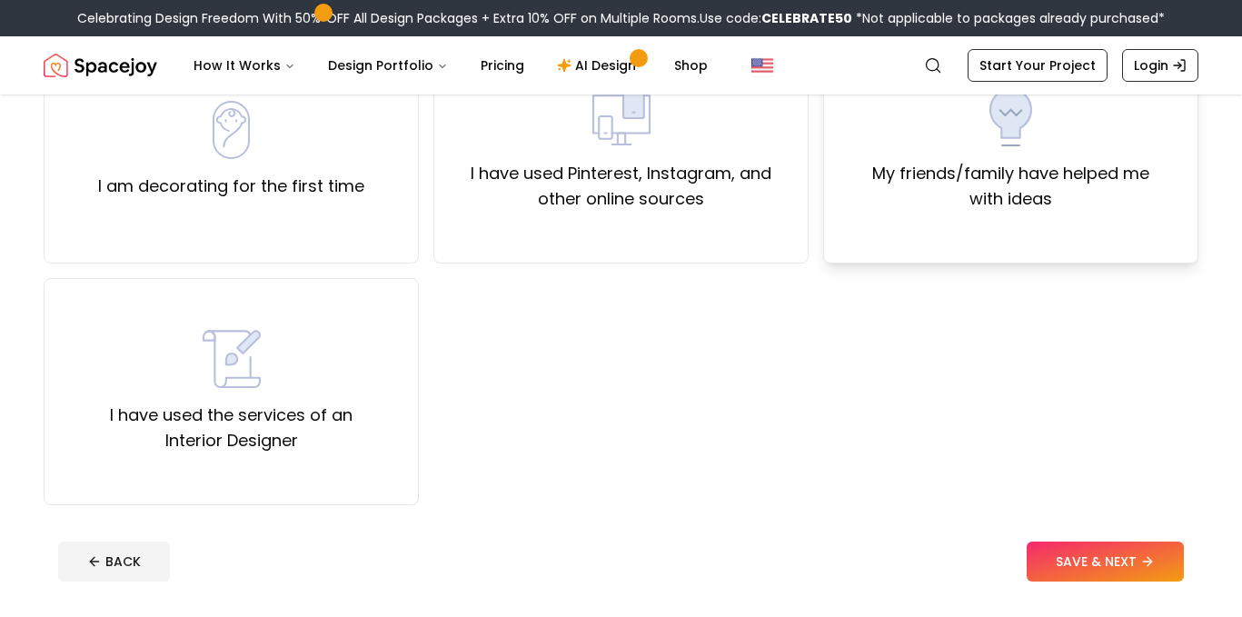
click at [1037, 163] on label "My friends/family have helped me with ideas" at bounding box center [1011, 186] width 344 height 51
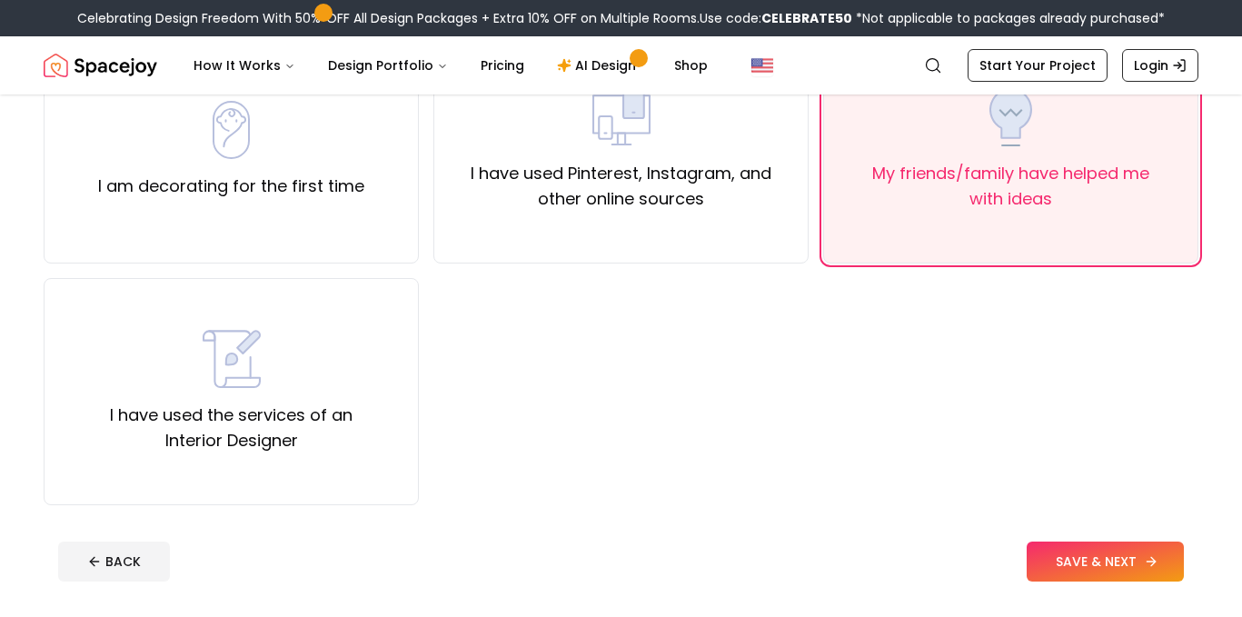
click at [1083, 562] on button "SAVE & NEXT" at bounding box center [1105, 562] width 157 height 40
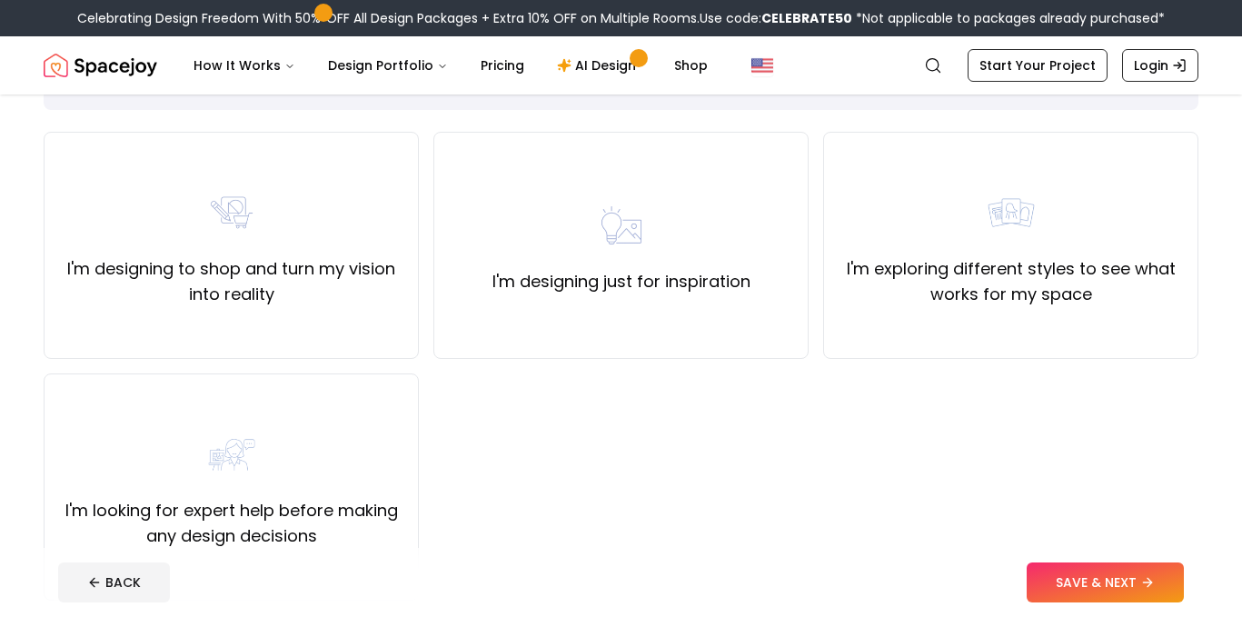
scroll to position [123, 0]
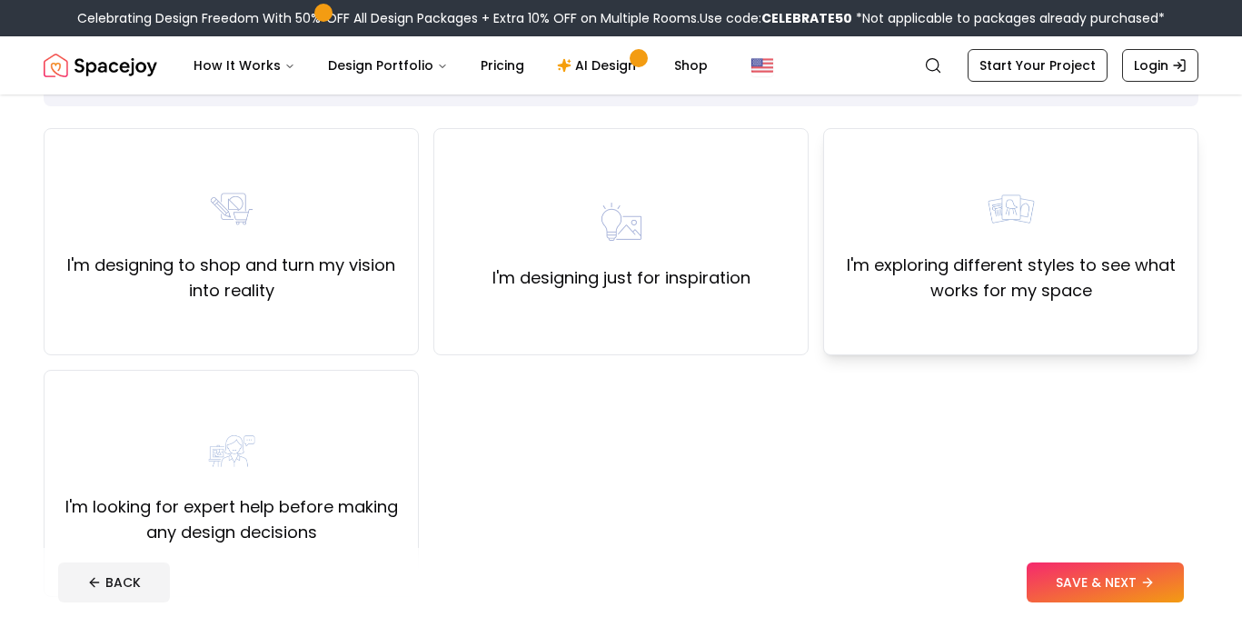
click at [1002, 286] on label "I'm exploring different styles to see what works for my space" at bounding box center [1011, 278] width 344 height 51
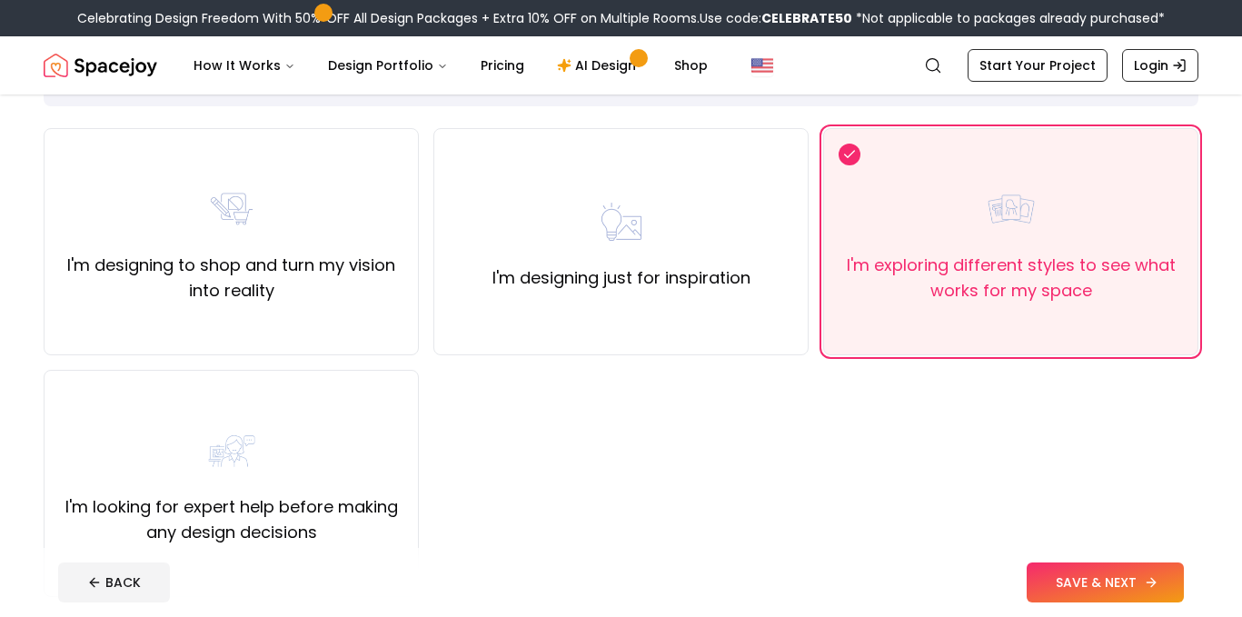
click at [1062, 581] on button "SAVE & NEXT" at bounding box center [1105, 583] width 157 height 40
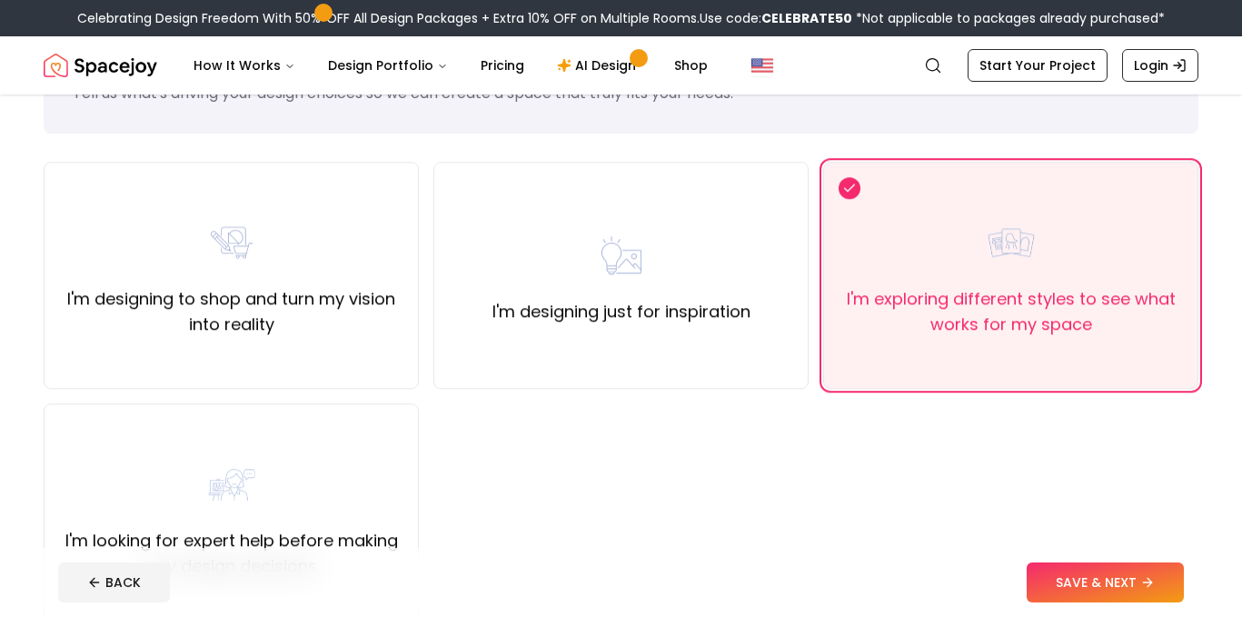
scroll to position [123, 0]
